Goal: Information Seeking & Learning: Find specific fact

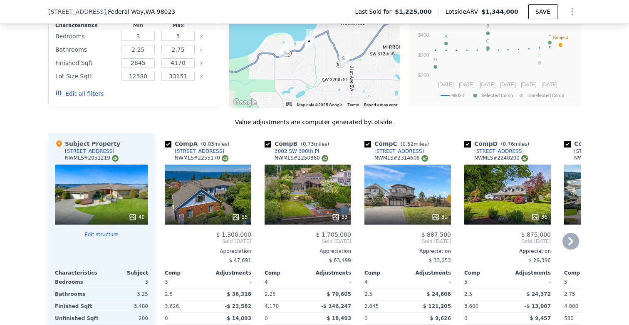
scroll to position [841, 0]
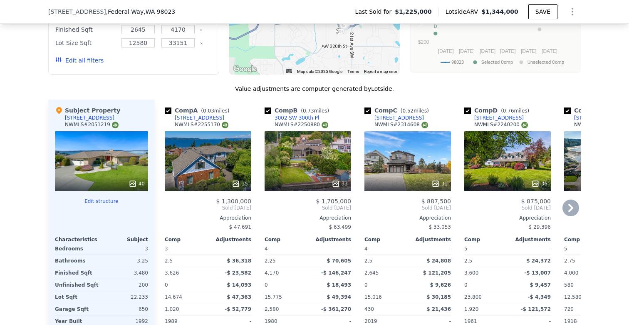
click at [568, 210] on icon at bounding box center [571, 207] width 17 height 17
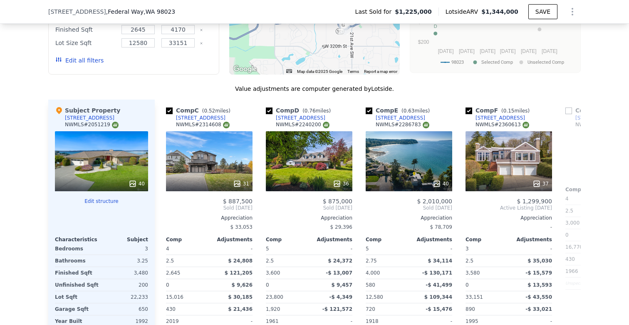
scroll to position [0, 200]
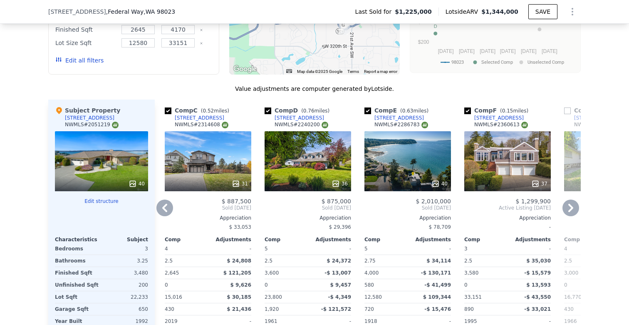
click at [427, 167] on div "40" at bounding box center [408, 161] width 87 height 60
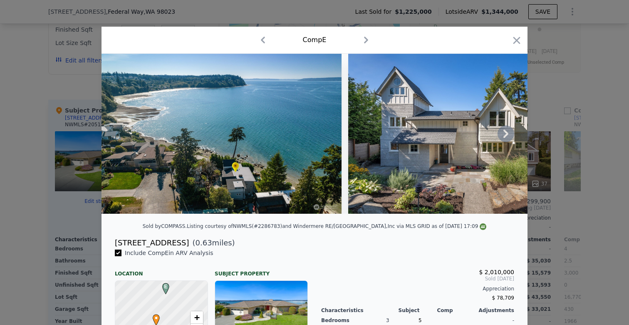
click at [506, 137] on icon at bounding box center [506, 133] width 17 height 17
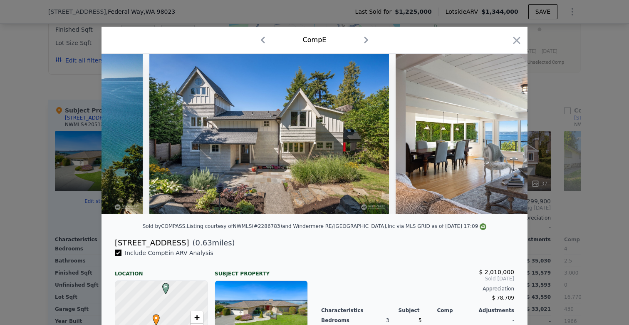
scroll to position [0, 200]
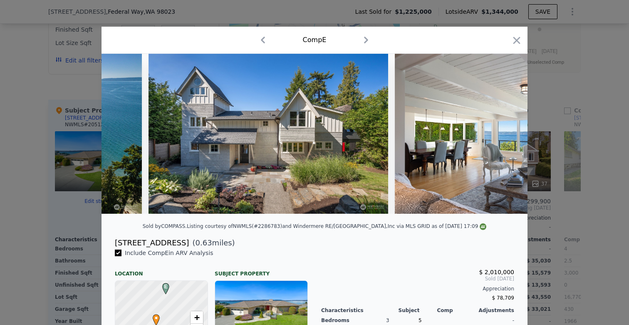
click at [506, 137] on img at bounding box center [515, 134] width 240 height 160
click at [505, 136] on icon at bounding box center [506, 133] width 17 height 17
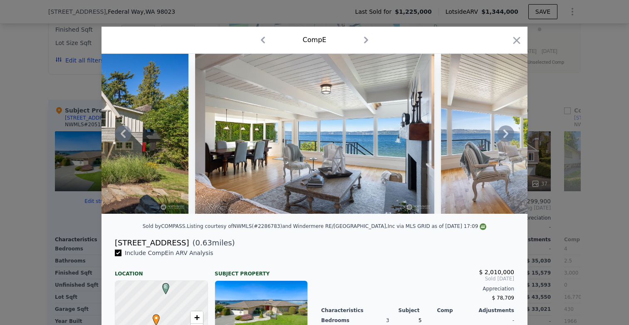
click at [505, 136] on icon at bounding box center [506, 133] width 17 height 17
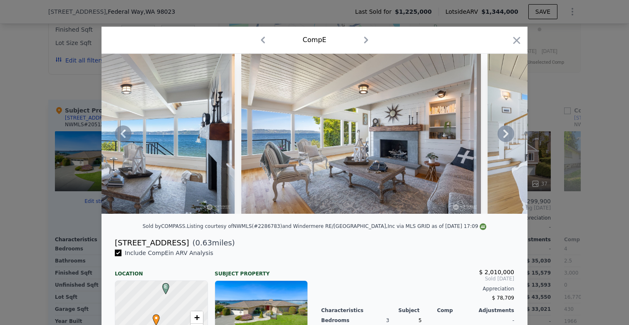
click at [505, 136] on icon at bounding box center [506, 133] width 17 height 17
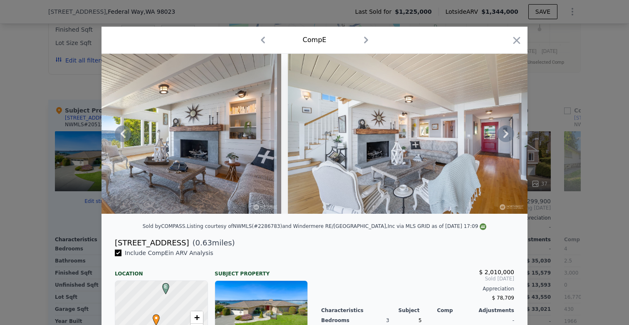
click at [505, 136] on icon at bounding box center [506, 133] width 17 height 17
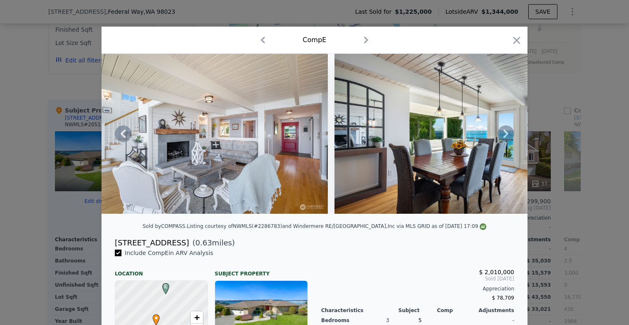
click at [505, 136] on icon at bounding box center [506, 133] width 17 height 17
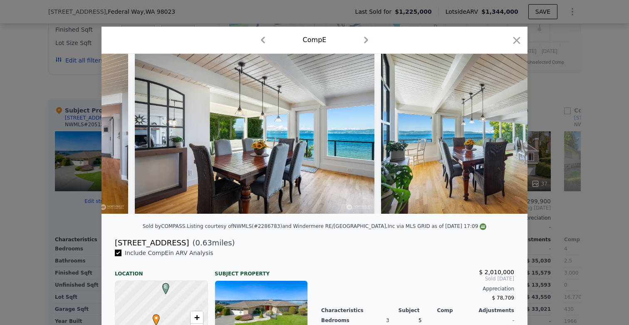
click at [505, 136] on div at bounding box center [315, 134] width 426 height 160
click at [505, 136] on icon at bounding box center [506, 133] width 17 height 17
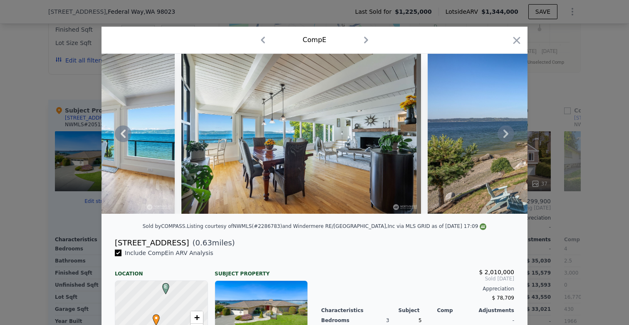
click at [505, 136] on icon at bounding box center [506, 133] width 17 height 17
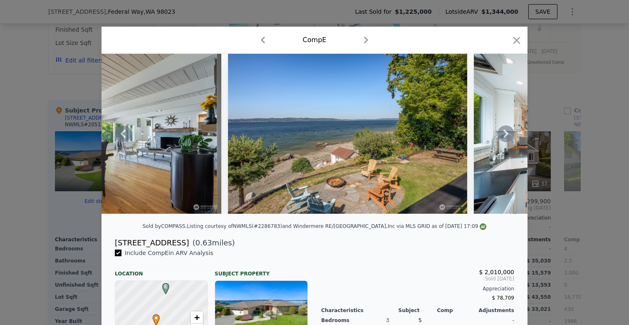
click at [505, 136] on icon at bounding box center [506, 133] width 17 height 17
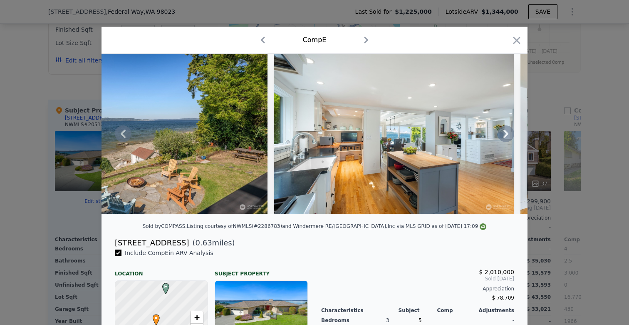
click at [505, 136] on icon at bounding box center [506, 133] width 17 height 17
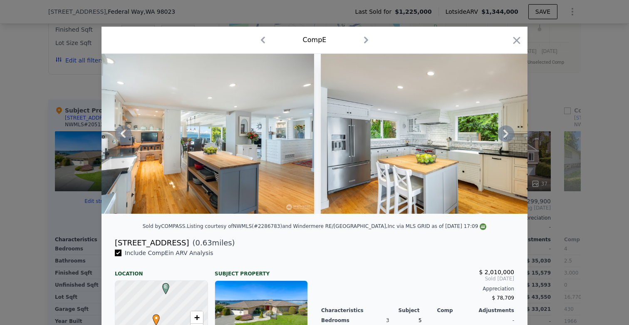
click at [505, 136] on icon at bounding box center [506, 133] width 17 height 17
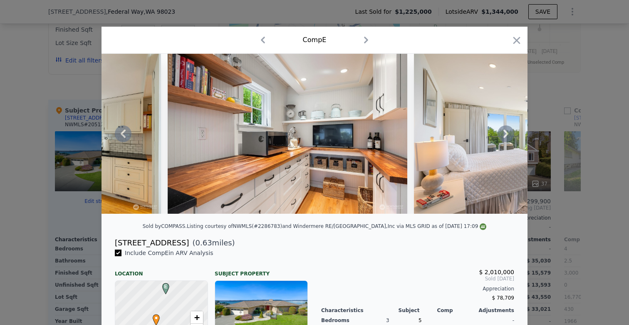
click at [505, 136] on icon at bounding box center [506, 133] width 17 height 17
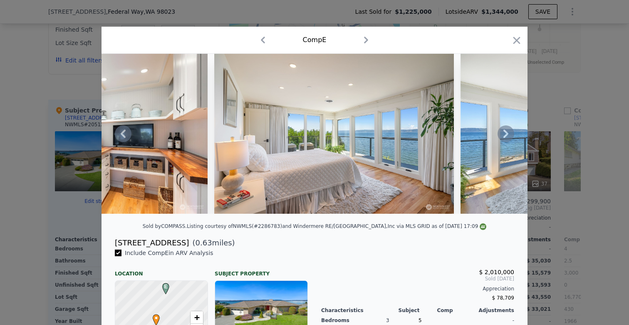
click at [505, 136] on icon at bounding box center [506, 133] width 17 height 17
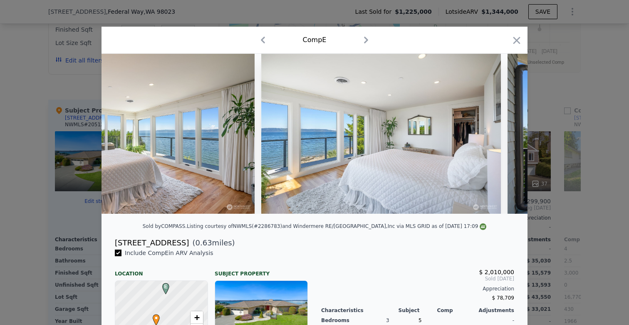
scroll to position [0, 2797]
click at [505, 136] on icon at bounding box center [506, 133] width 17 height 17
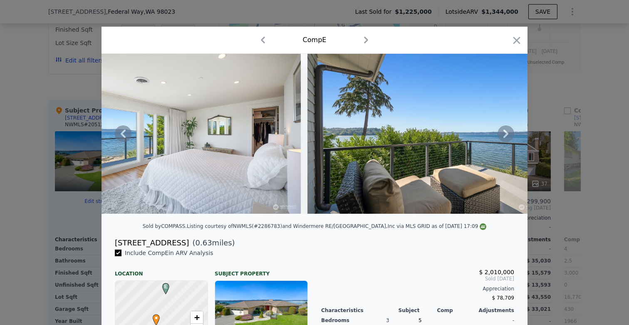
click at [505, 136] on icon at bounding box center [506, 133] width 17 height 17
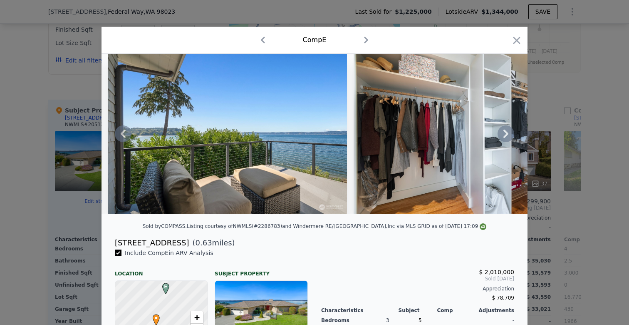
click at [505, 136] on icon at bounding box center [506, 133] width 17 height 17
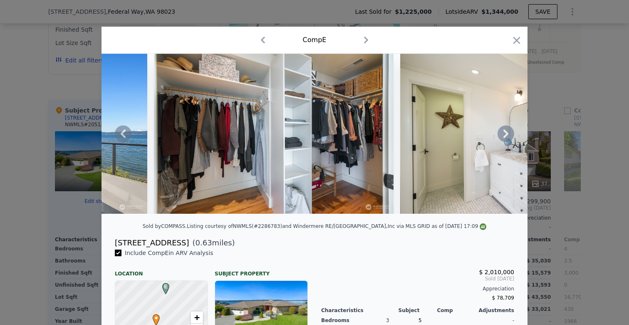
click at [505, 136] on icon at bounding box center [506, 133] width 17 height 17
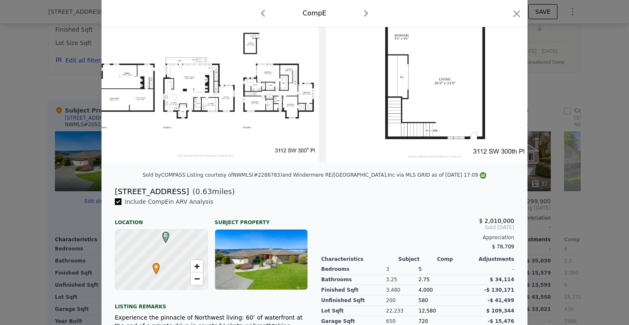
scroll to position [0, 0]
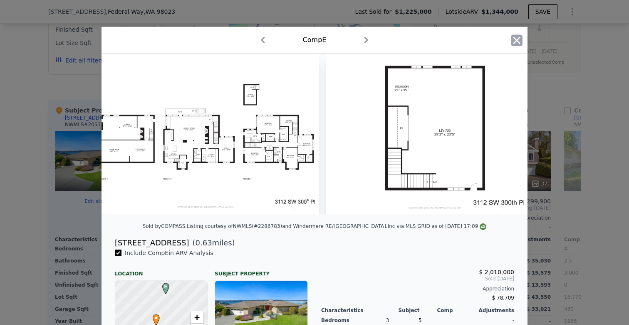
click at [515, 41] on icon "button" at bounding box center [517, 40] width 7 height 7
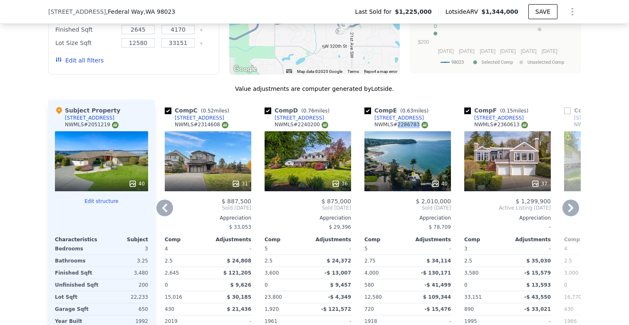
drag, startPoint x: 416, startPoint y: 129, endPoint x: 395, endPoint y: 131, distance: 20.5
click at [395, 128] on div "NWMLS # 2286783" at bounding box center [402, 124] width 54 height 7
copy div "2286783"
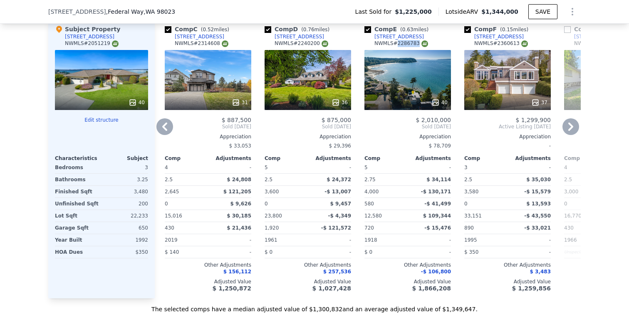
scroll to position [903, 0]
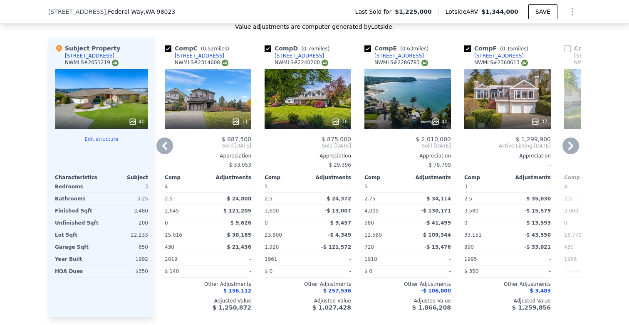
click at [521, 116] on div "37" at bounding box center [507, 99] width 87 height 60
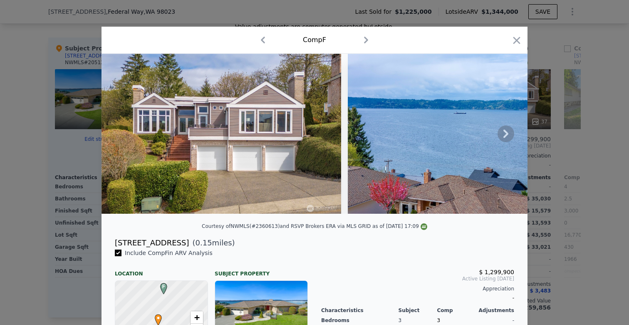
click at [495, 141] on img at bounding box center [468, 134] width 240 height 160
click at [498, 138] on icon at bounding box center [506, 133] width 17 height 17
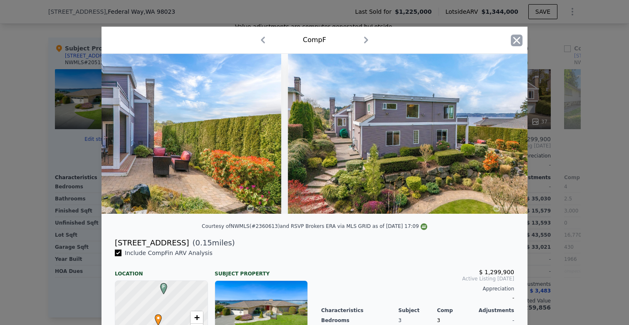
click at [513, 46] on icon "button" at bounding box center [517, 41] width 12 height 12
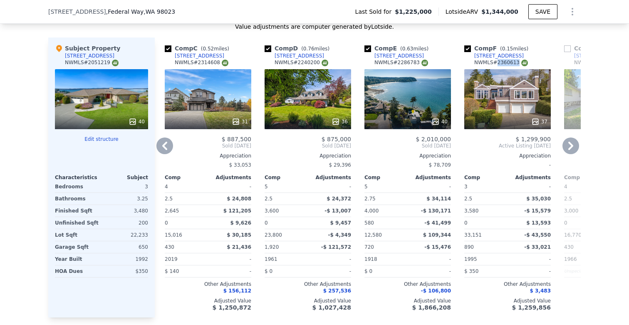
drag, startPoint x: 515, startPoint y: 66, endPoint x: 495, endPoint y: 69, distance: 20.1
click at [495, 66] on div "NWMLS # 2360613" at bounding box center [501, 62] width 54 height 7
copy div "2360613"
click at [568, 149] on icon at bounding box center [570, 145] width 5 height 8
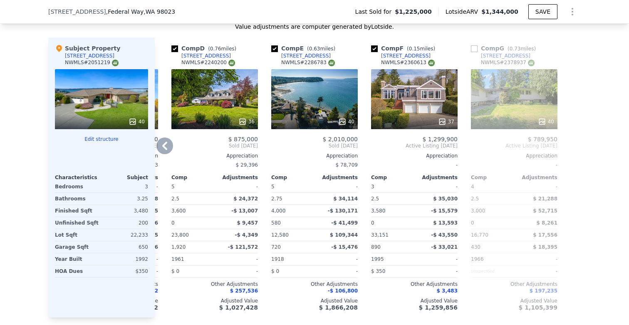
click at [161, 154] on icon at bounding box center [164, 145] width 17 height 17
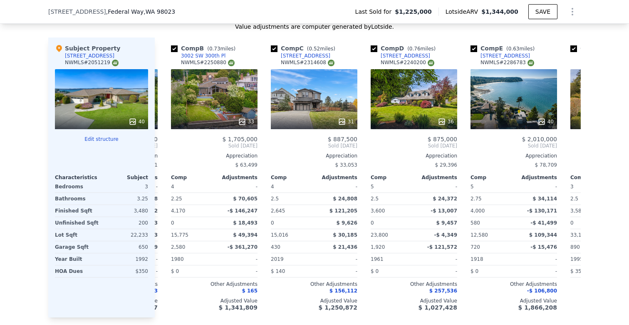
scroll to position [0, 93]
click at [166, 150] on icon at bounding box center [164, 145] width 17 height 17
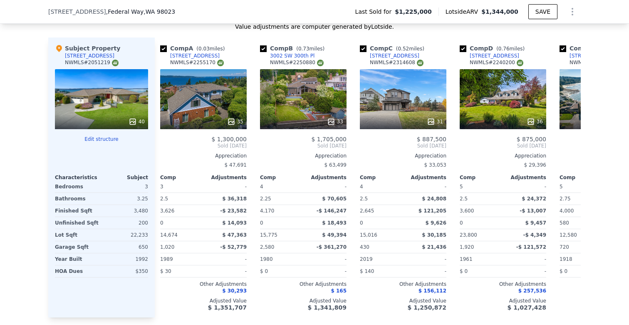
scroll to position [0, 0]
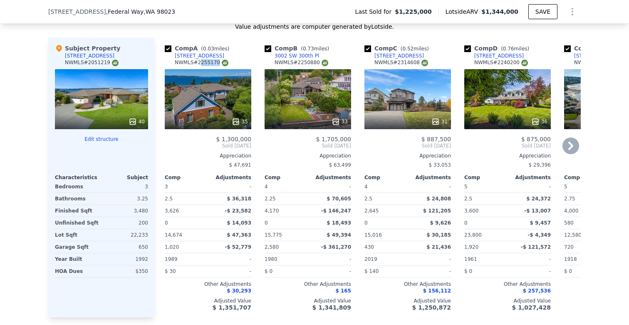
drag, startPoint x: 215, startPoint y: 67, endPoint x: 197, endPoint y: 67, distance: 17.9
click at [197, 66] on div "NWMLS # 2255170" at bounding box center [202, 62] width 54 height 7
click at [196, 66] on div "NWMLS # 2255170" at bounding box center [202, 62] width 54 height 7
drag, startPoint x: 196, startPoint y: 67, endPoint x: 215, endPoint y: 70, distance: 19.0
click at [215, 66] on div "NWMLS # 2255170" at bounding box center [202, 62] width 54 height 7
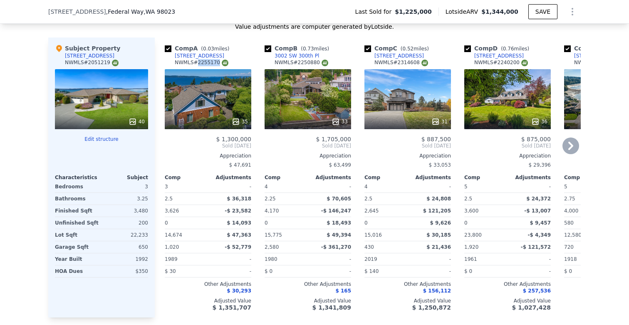
copy div "2255170"
click at [206, 86] on div "35" at bounding box center [208, 99] width 87 height 60
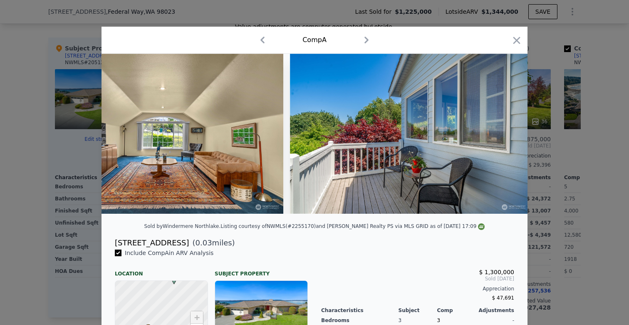
scroll to position [0, 8192]
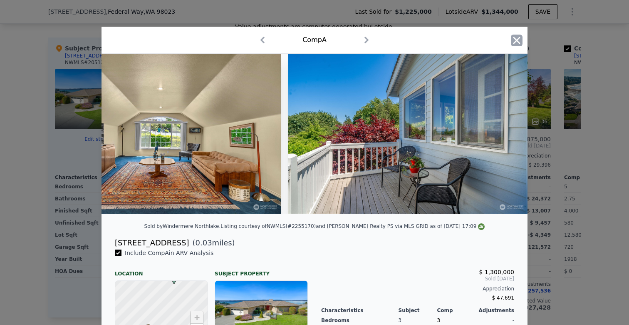
click at [516, 36] on icon "button" at bounding box center [517, 41] width 12 height 12
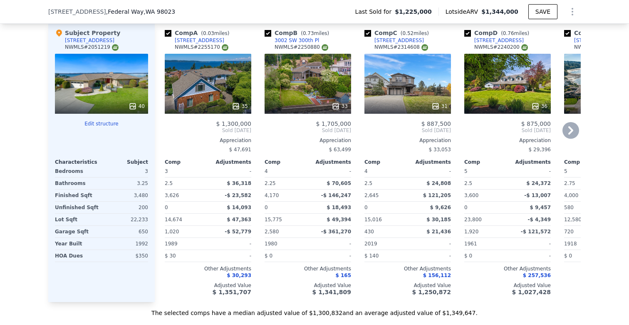
scroll to position [954, 0]
